Goal: Entertainment & Leisure: Consume media (video, audio)

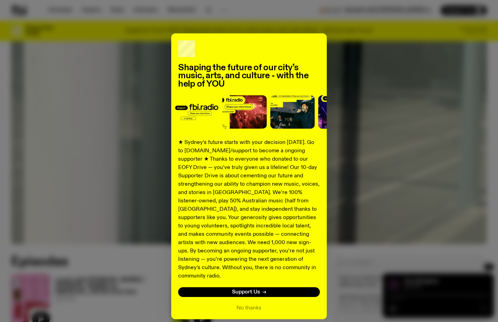
scroll to position [22, 0]
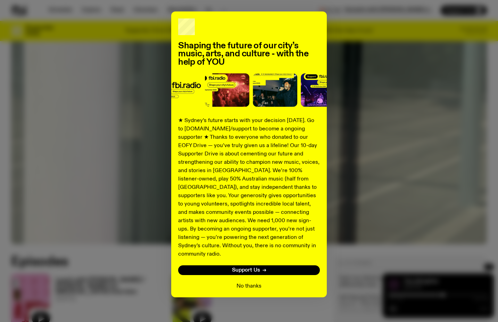
click at [248, 282] on button "No thanks" at bounding box center [249, 286] width 25 height 8
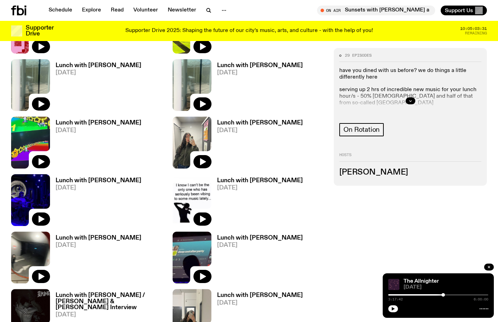
scroll to position [395, 0]
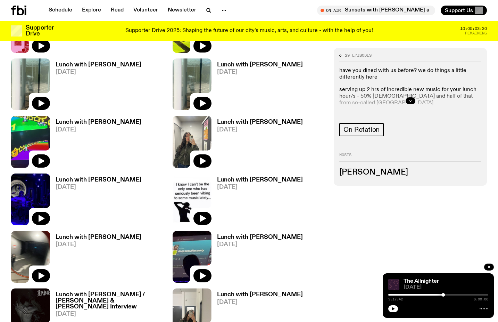
click at [234, 120] on h3 "Lunch with [PERSON_NAME]" at bounding box center [260, 122] width 86 height 6
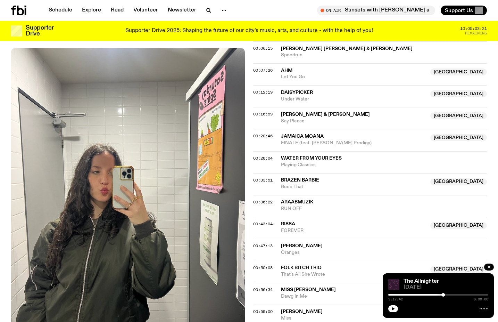
scroll to position [290, 0]
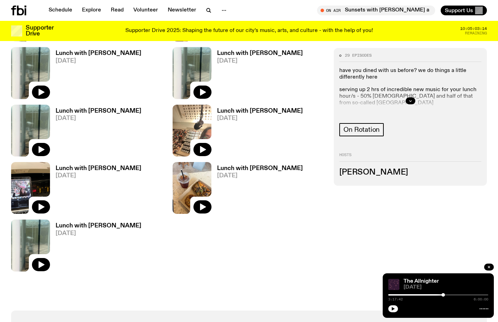
scroll to position [784, 0]
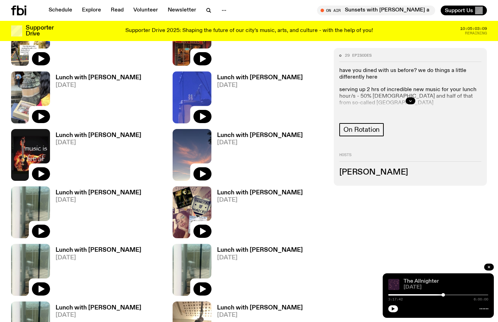
click at [424, 282] on link "The Allnighter" at bounding box center [421, 281] width 35 height 6
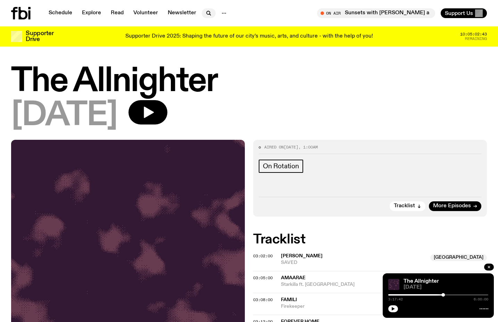
click at [202, 15] on button "button" at bounding box center [209, 13] width 14 height 10
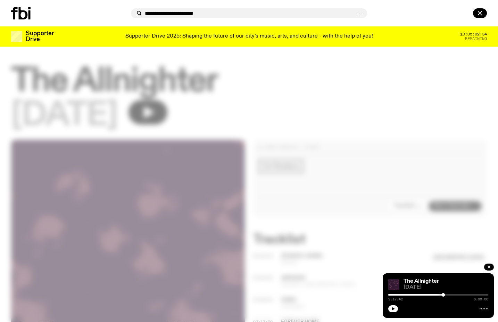
type input "**********"
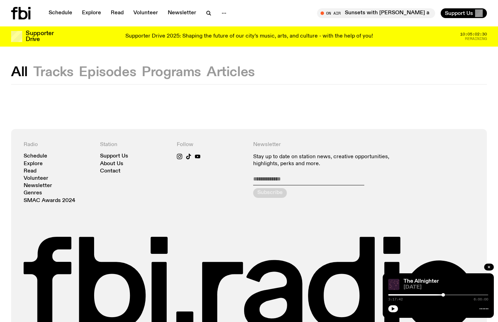
click at [94, 69] on button "Episodes" at bounding box center [107, 72] width 57 height 13
click at [206, 14] on icon "button" at bounding box center [209, 13] width 8 height 8
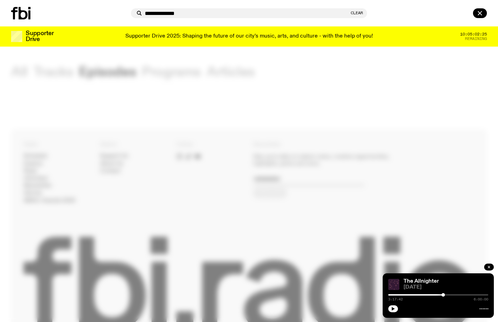
type input "**********"
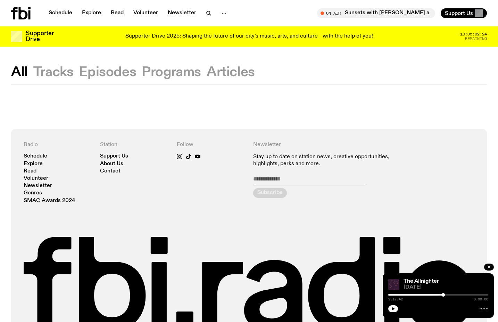
click at [103, 70] on button "Episodes" at bounding box center [107, 72] width 57 height 13
click at [70, 13] on link "Schedule" at bounding box center [60, 13] width 32 height 10
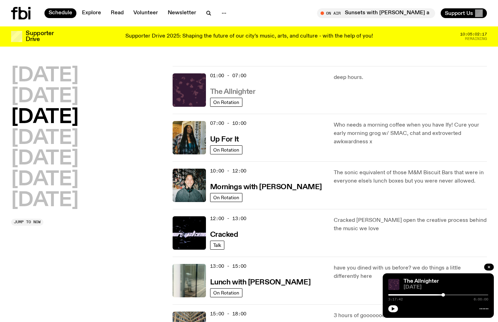
click at [235, 91] on h3 "The Allnighter" at bounding box center [233, 91] width 46 height 7
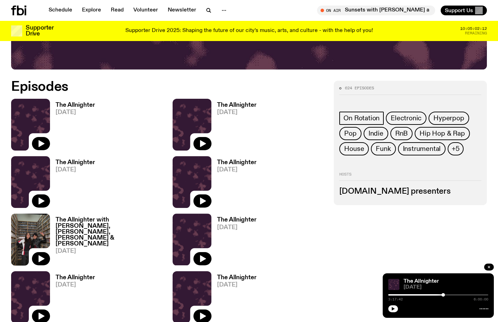
scroll to position [302, 0]
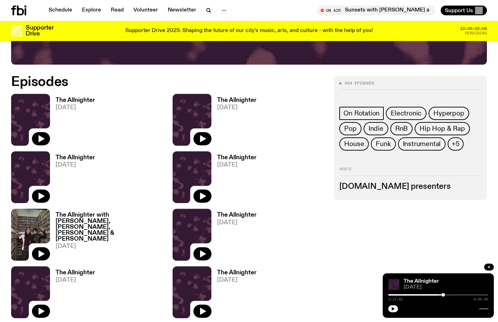
click at [80, 157] on h3 "The Allnighter" at bounding box center [76, 158] width 40 height 6
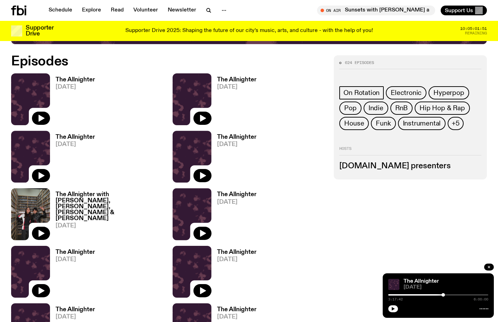
scroll to position [324, 0]
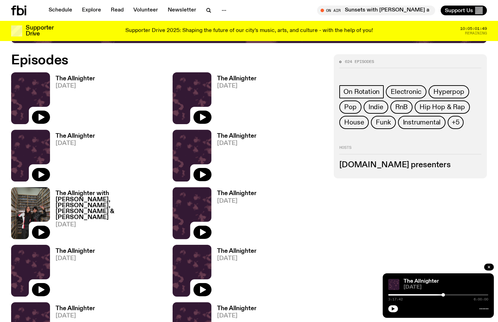
click at [110, 194] on h3 "The Allnighter with [PERSON_NAME], [PERSON_NAME], [PERSON_NAME] & [PERSON_NAME]" at bounding box center [110, 205] width 109 height 30
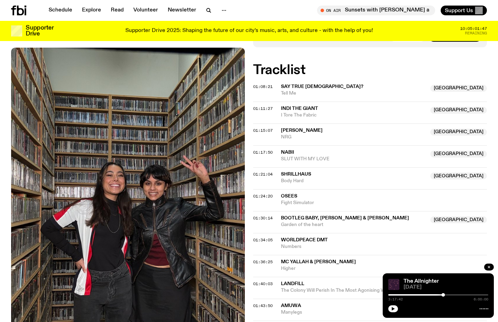
scroll to position [288, 0]
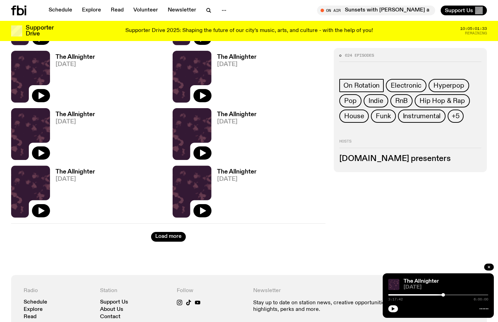
scroll to position [1680, 0]
